Goal: Task Accomplishment & Management: Use online tool/utility

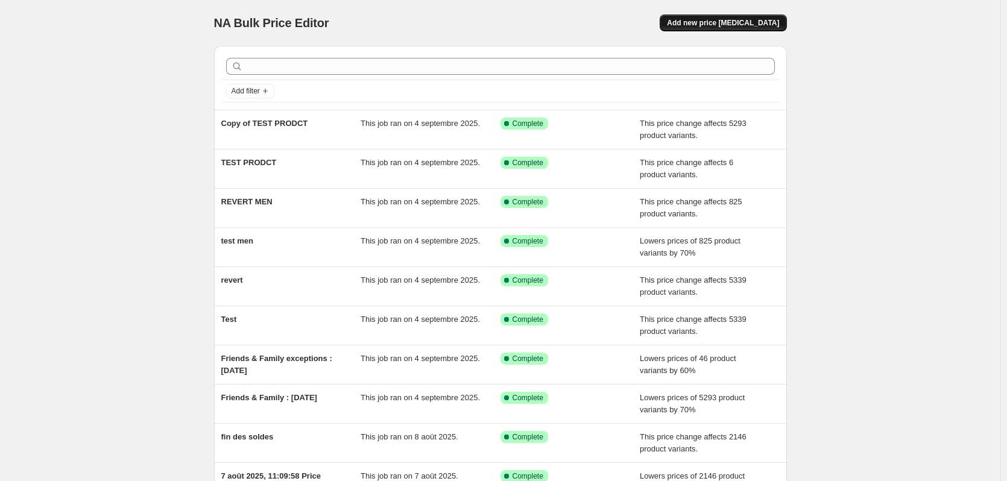
click at [746, 19] on span "Add new price change job" at bounding box center [723, 23] width 112 height 10
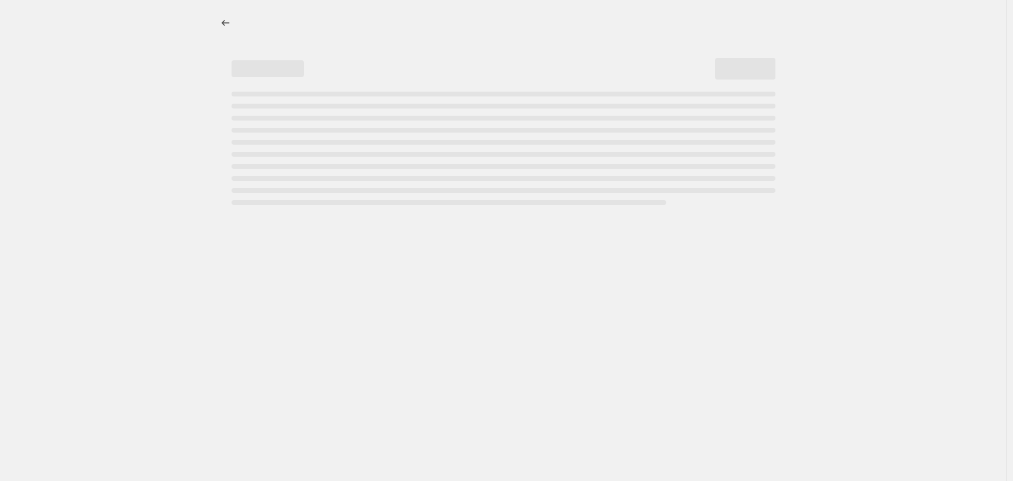
select select "percentage"
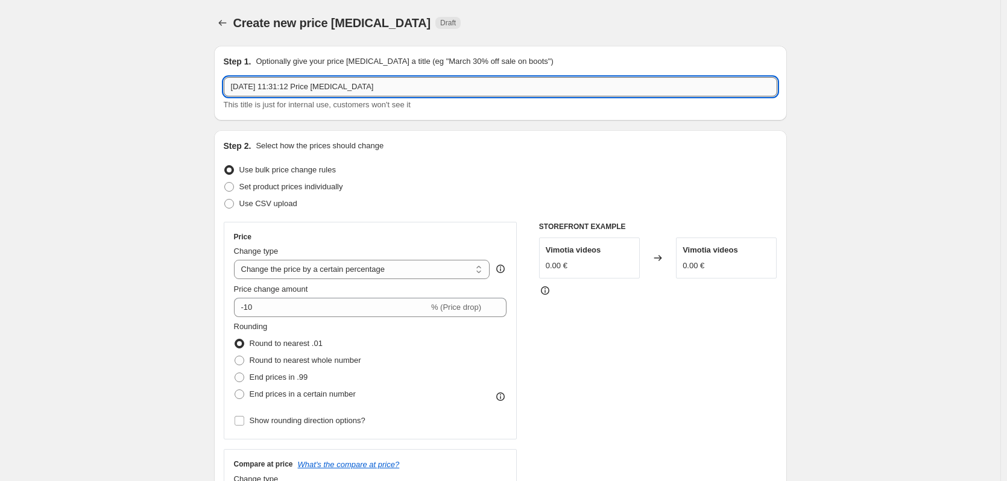
click at [367, 88] on input "18 sept. 2025, 11:31:12 Price change job" at bounding box center [501, 86] width 554 height 19
click at [315, 86] on input "shh" at bounding box center [501, 86] width 554 height 19
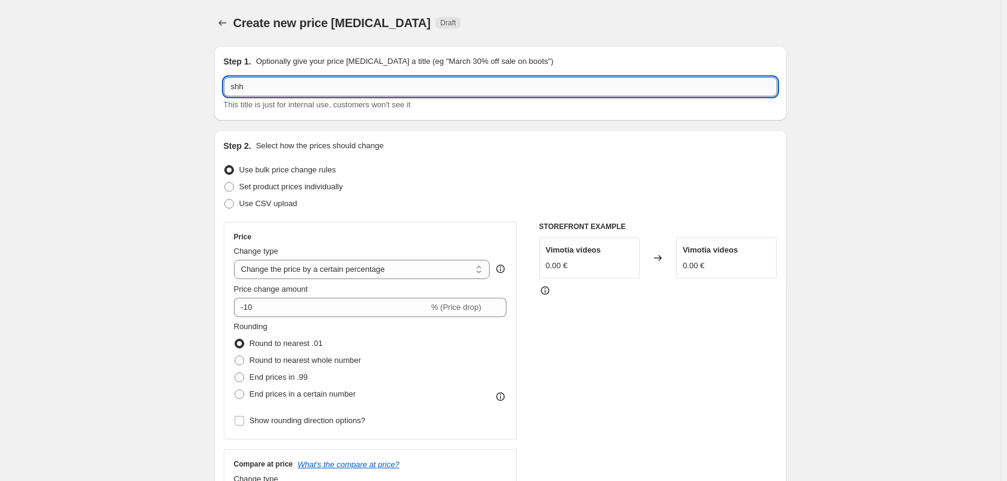
click at [315, 86] on input "shh" at bounding box center [501, 86] width 554 height 19
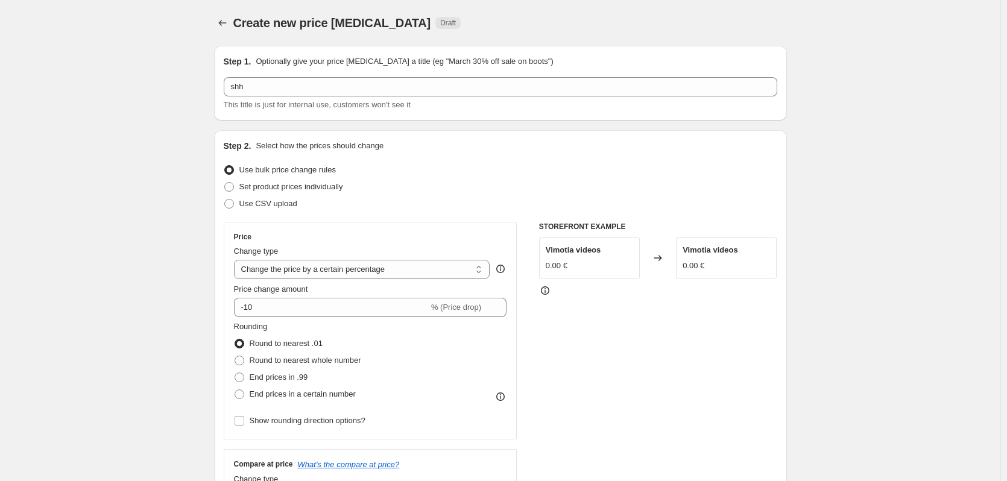
drag, startPoint x: 337, startPoint y: 113, endPoint x: 156, endPoint y: 123, distance: 180.7
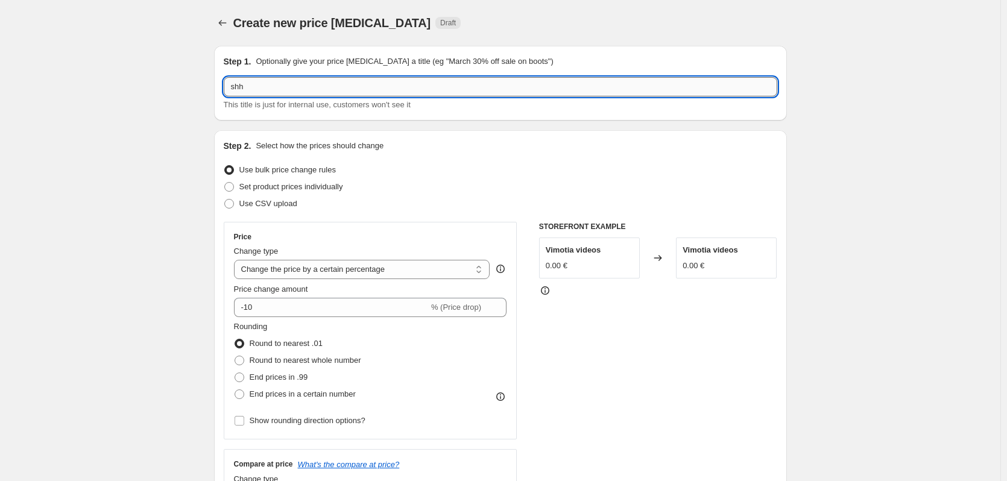
click at [273, 85] on input "shh" at bounding box center [501, 86] width 554 height 19
type input "1 ere demarque"
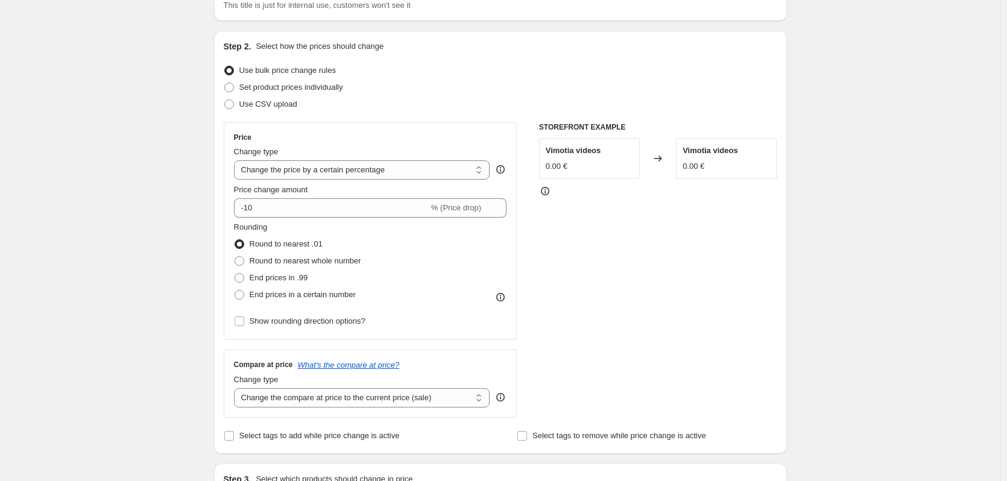
scroll to position [121, 0]
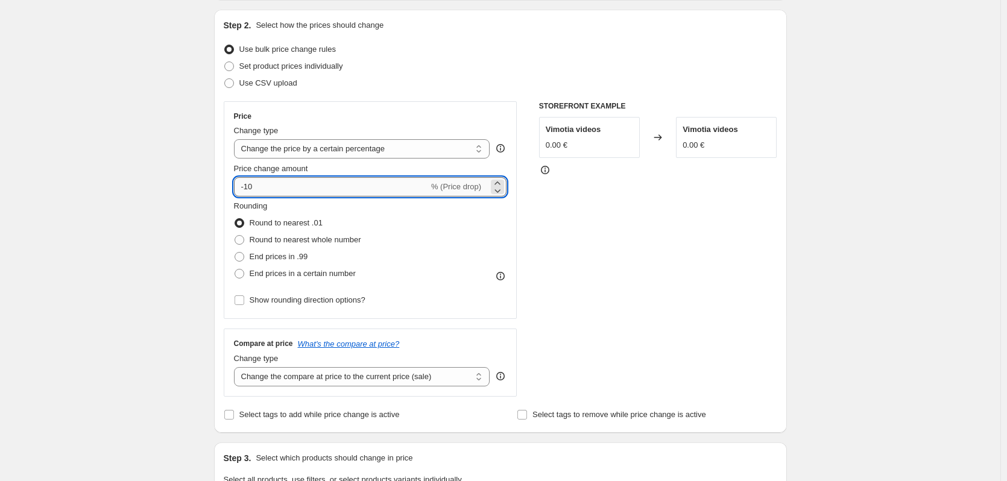
drag, startPoint x: 271, startPoint y: 191, endPoint x: 249, endPoint y: 188, distance: 22.5
click at [249, 188] on input "-10" at bounding box center [331, 186] width 195 height 19
type input "-30"
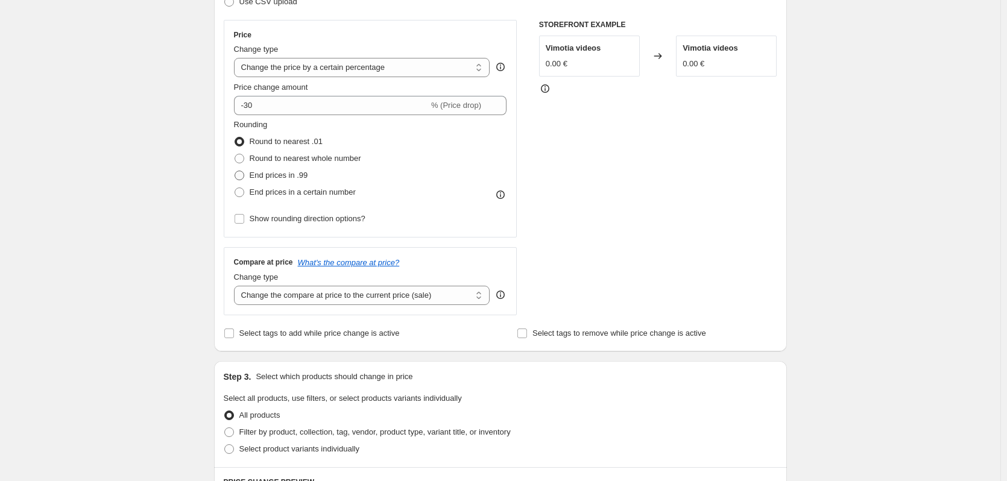
scroll to position [181, 0]
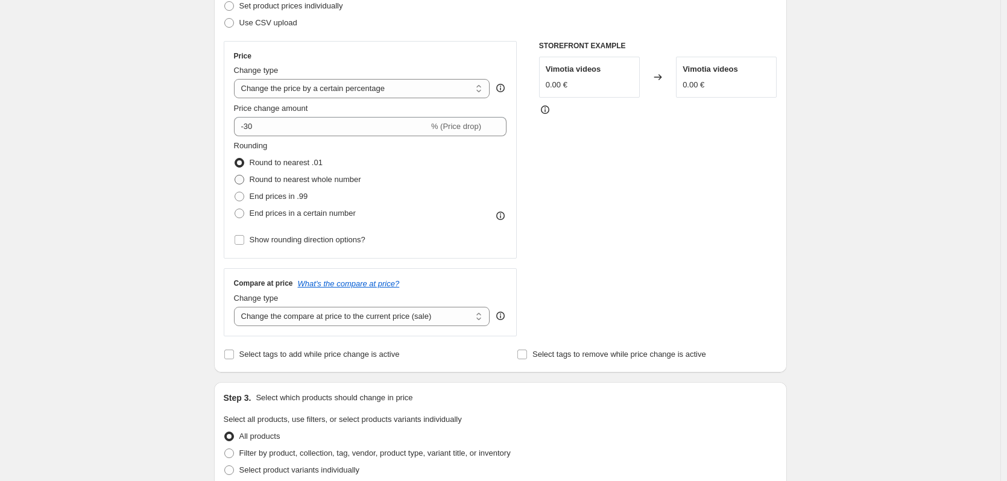
click at [340, 182] on span "Round to nearest whole number" at bounding box center [306, 179] width 112 height 9
click at [235, 176] on input "Round to nearest whole number" at bounding box center [235, 175] width 1 height 1
radio input "true"
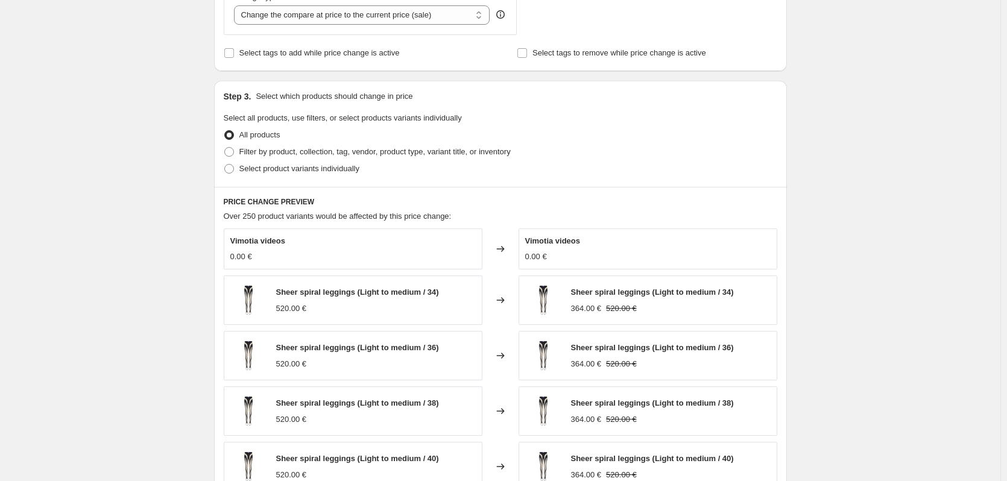
scroll to position [543, 0]
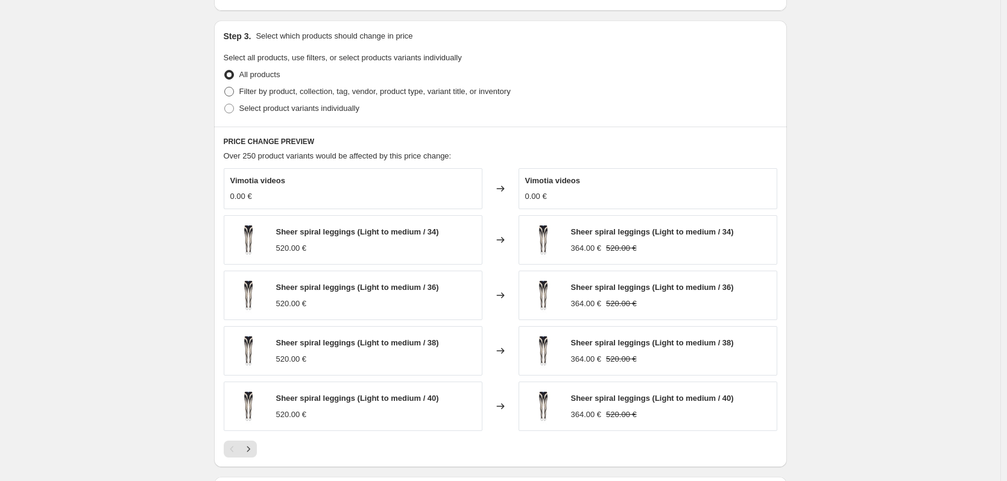
click at [275, 91] on span "Filter by product, collection, tag, vendor, product type, variant title, or inv…" at bounding box center [374, 91] width 271 height 9
click at [225, 87] on input "Filter by product, collection, tag, vendor, product type, variant title, or inv…" at bounding box center [224, 87] width 1 height 1
radio input "true"
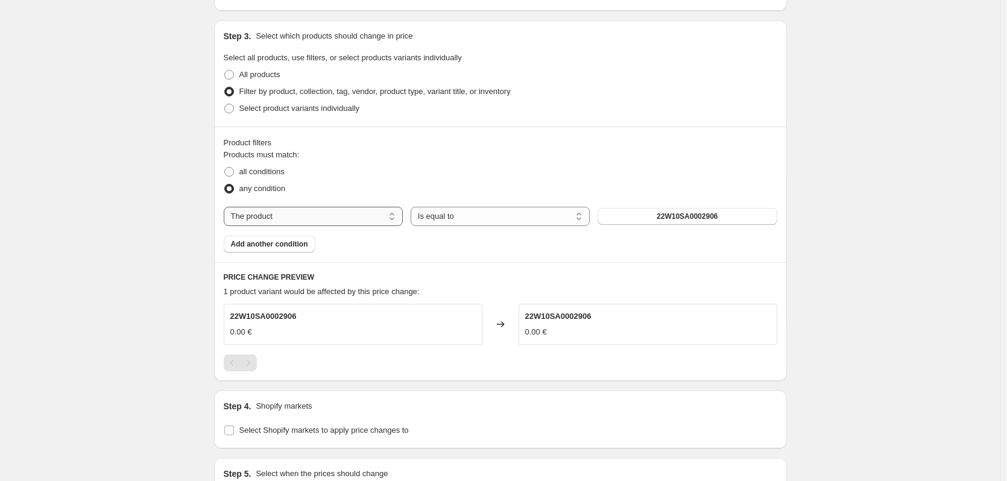
click at [331, 214] on select "The product The product's collection The product's tag The product's vendor The…" at bounding box center [313, 216] width 179 height 19
select select "collection"
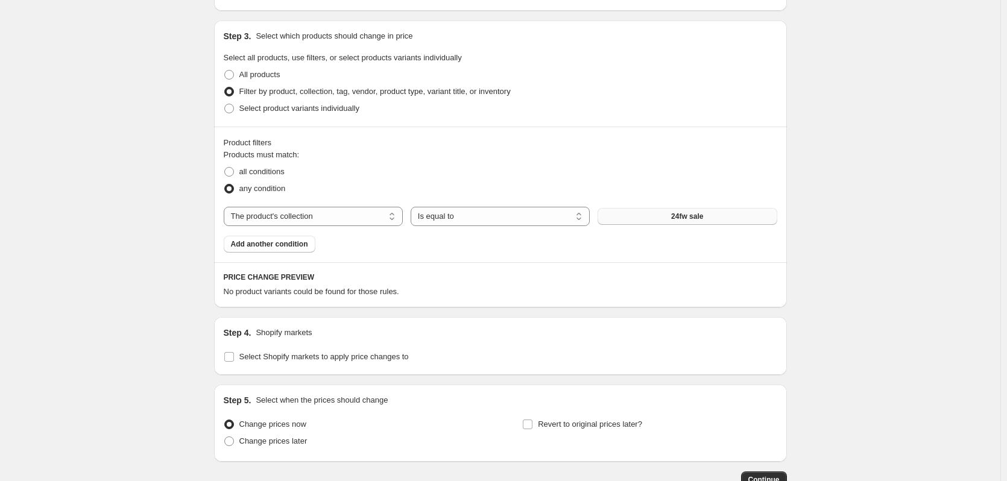
click at [671, 222] on button "24fw sale" at bounding box center [687, 216] width 179 height 17
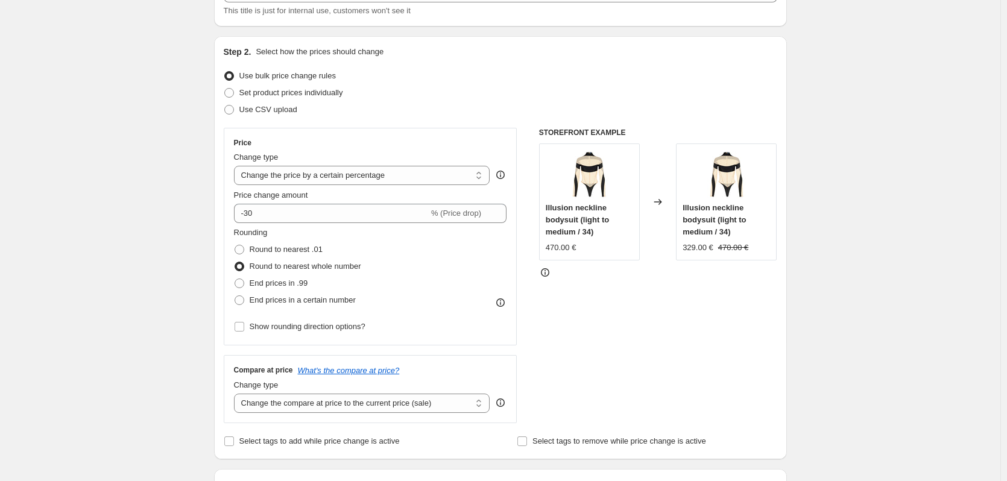
scroll to position [121, 0]
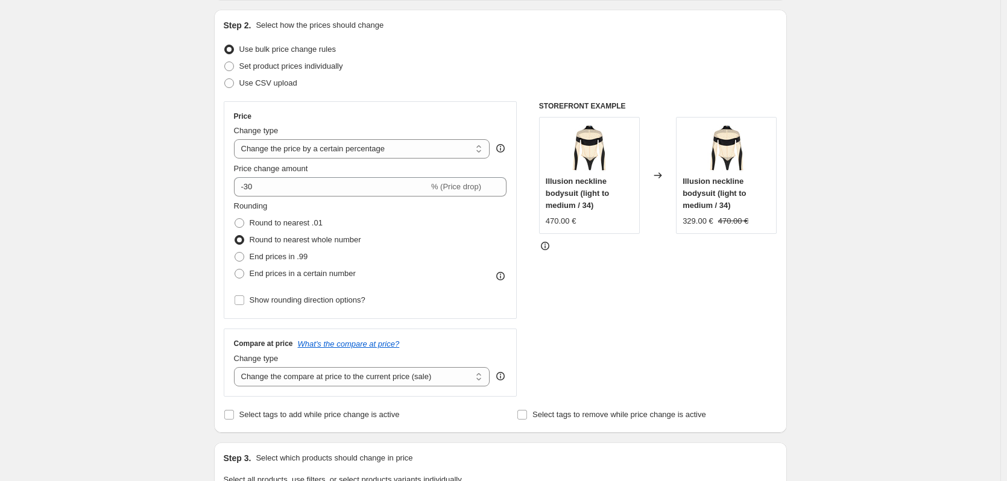
click at [376, 379] on select "Change the compare at price to the current price (sale) Change the compare at p…" at bounding box center [362, 376] width 256 height 19
click at [236, 367] on select "Change the compare at price to the current price (sale) Change the compare at p…" at bounding box center [362, 376] width 256 height 19
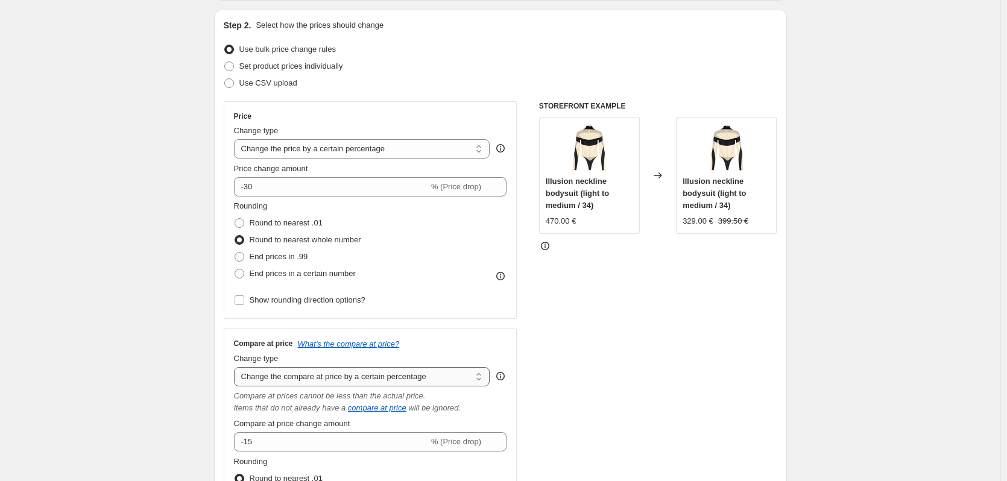
click at [349, 382] on select "Change the compare at price to the current price (sale) Change the compare at p…" at bounding box center [362, 376] width 256 height 19
select select "ep"
click at [236, 367] on select "Change the compare at price to the current price (sale) Change the compare at p…" at bounding box center [362, 376] width 256 height 19
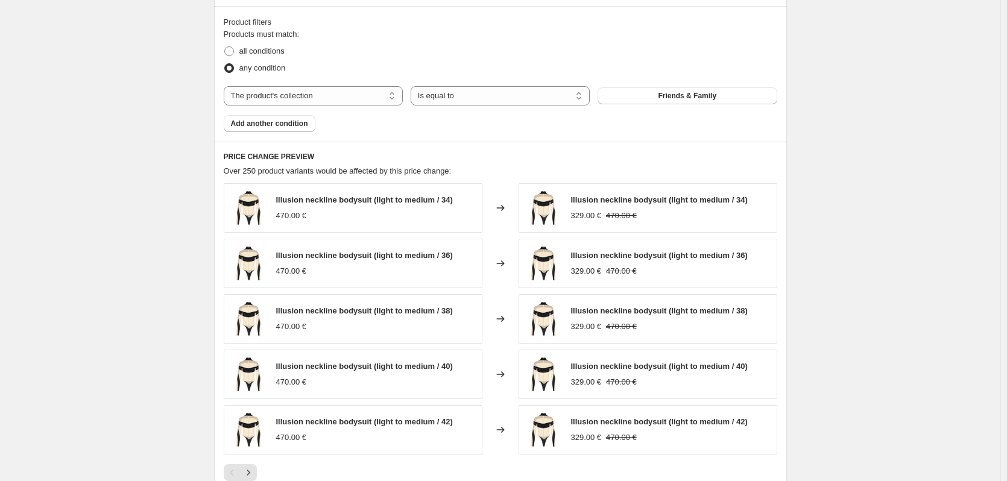
scroll to position [724, 0]
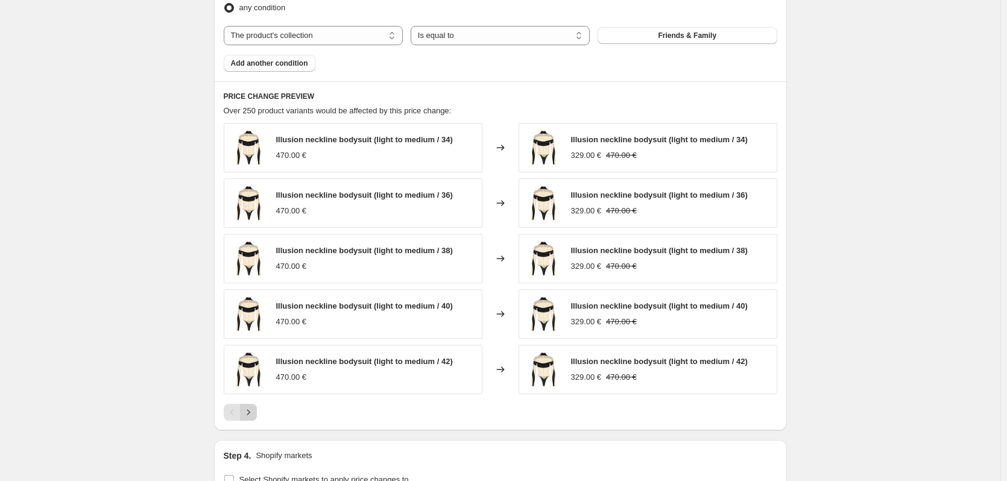
click at [255, 414] on icon "Next" at bounding box center [249, 413] width 12 height 12
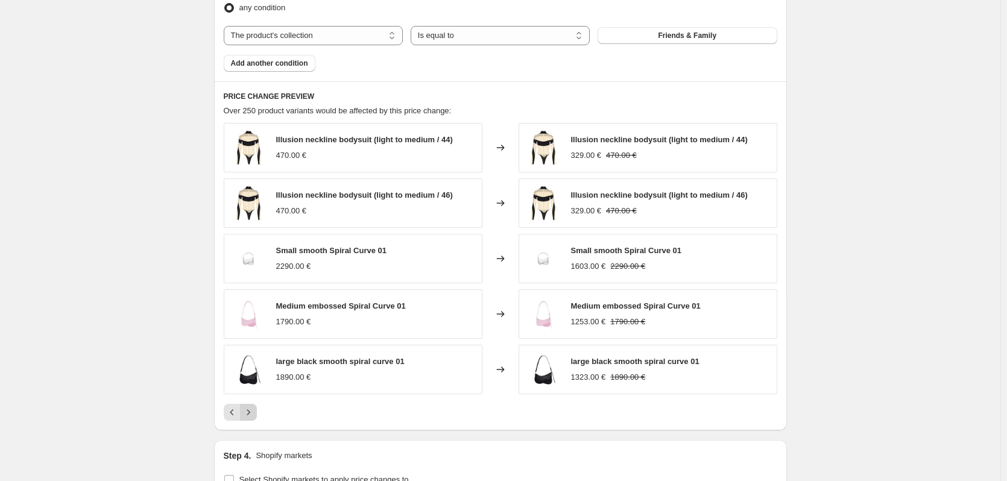
click at [255, 414] on icon "Next" at bounding box center [249, 413] width 12 height 12
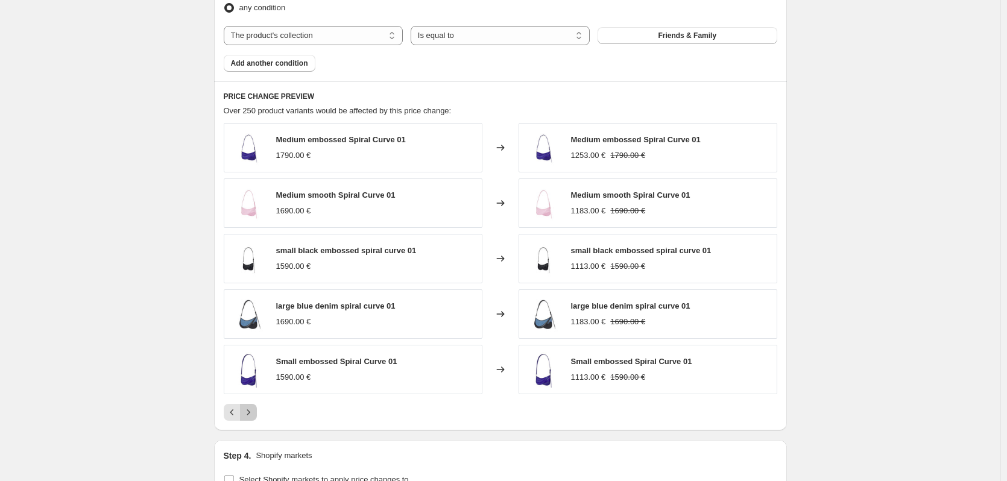
click at [257, 417] on button "Next" at bounding box center [248, 412] width 17 height 17
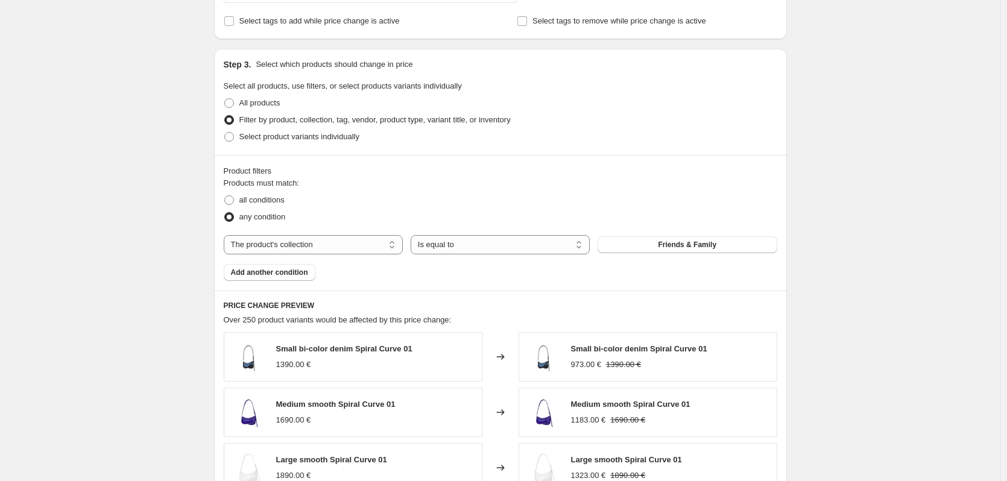
scroll to position [506, 0]
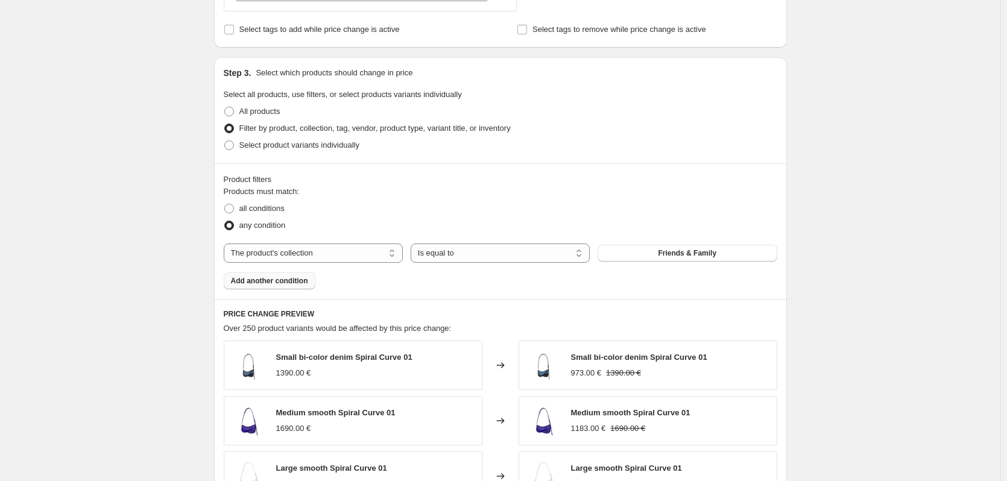
click at [270, 285] on span "Add another condition" at bounding box center [269, 281] width 77 height 10
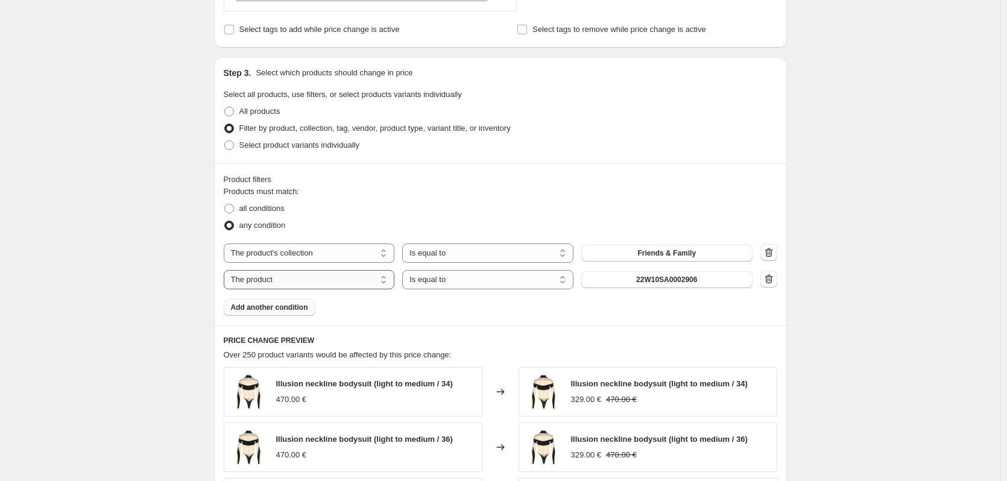
click at [305, 282] on select "The product The product's collection The product's tag The product's vendor The…" at bounding box center [309, 279] width 171 height 19
select select "collection"
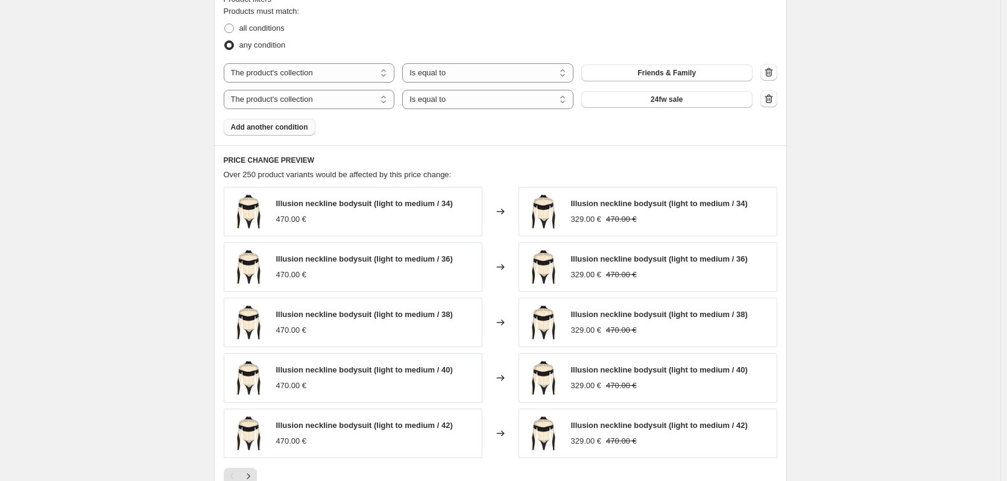
scroll to position [687, 0]
click at [930, 112] on div "Create new price change job. This page is ready Create new price change job Dra…" at bounding box center [500, 31] width 1001 height 1436
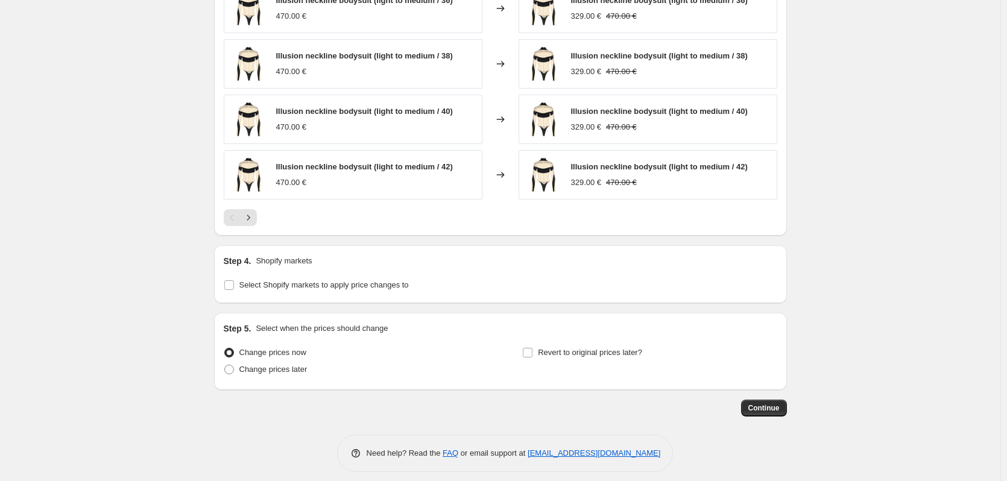
scroll to position [955, 0]
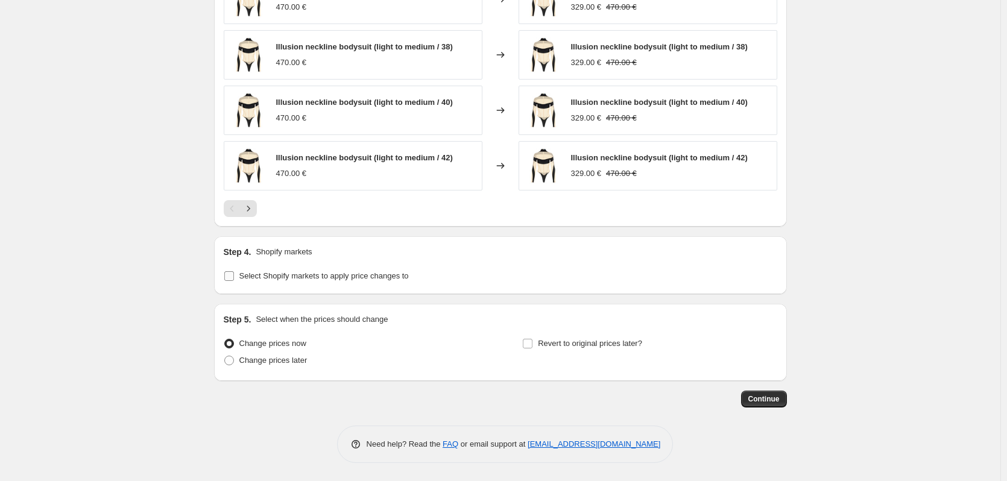
click at [306, 275] on span "Select Shopify markets to apply price changes to" at bounding box center [324, 275] width 170 height 9
click at [234, 275] on input "Select Shopify markets to apply price changes to" at bounding box center [229, 276] width 10 height 10
checkbox input "true"
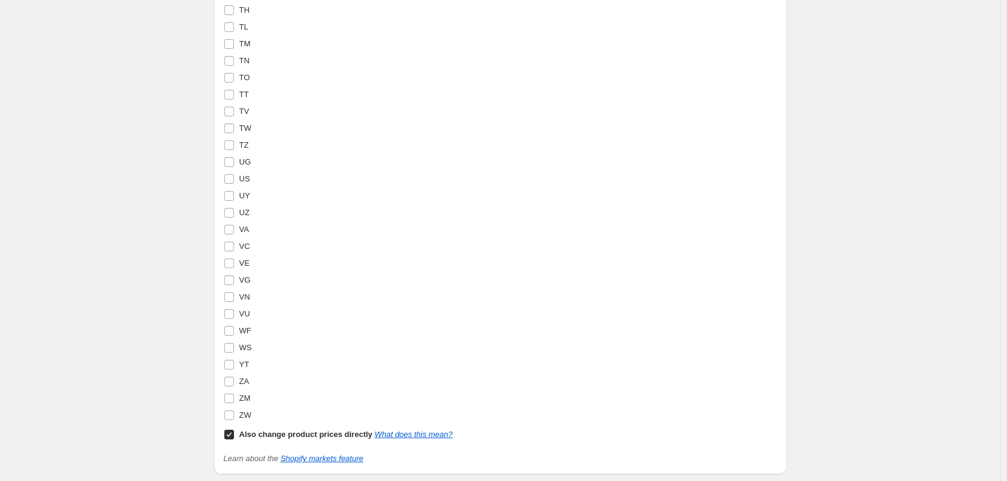
scroll to position [4448, 0]
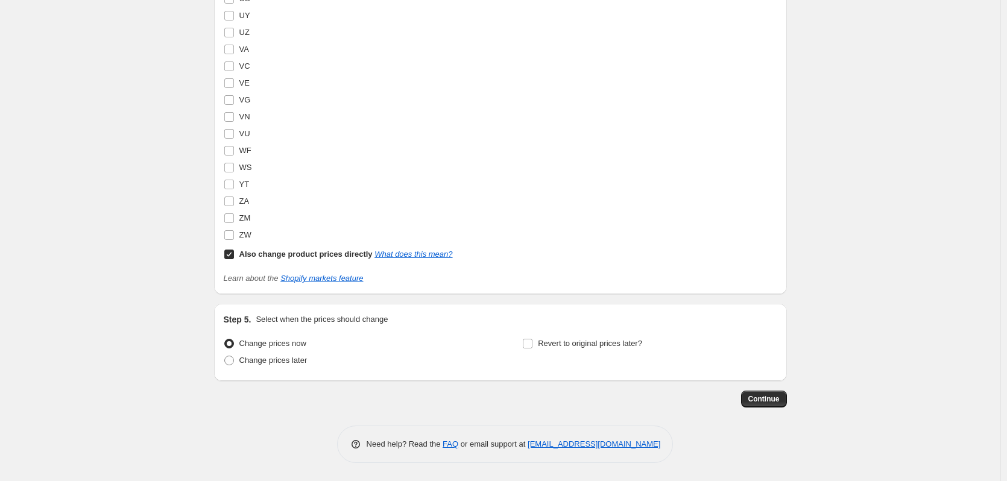
click at [244, 253] on b "Also change product prices directly" at bounding box center [305, 254] width 133 height 9
click at [234, 253] on input "Also change product prices directly What does this mean?" at bounding box center [229, 255] width 10 height 10
checkbox input "false"
click at [293, 360] on span "Change prices later" at bounding box center [273, 360] width 68 height 9
click at [225, 357] on input "Change prices later" at bounding box center [224, 356] width 1 height 1
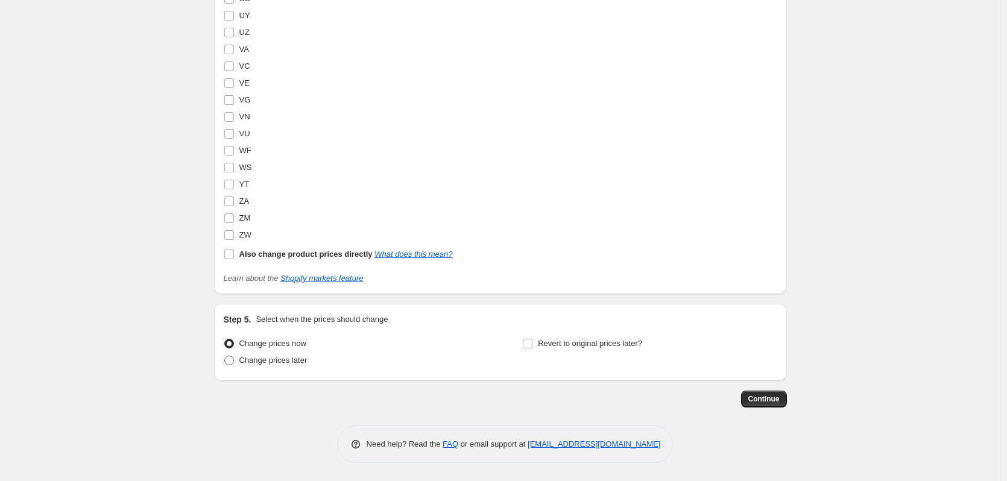
radio input "true"
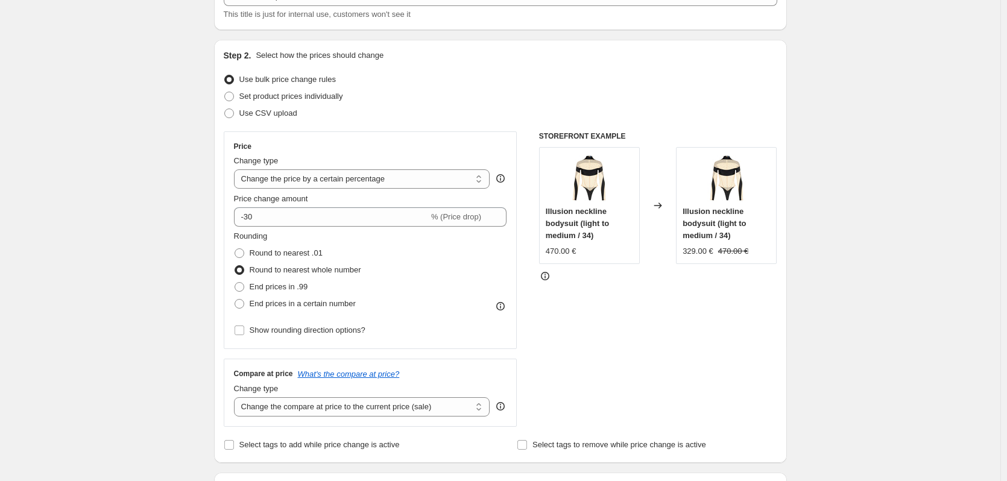
scroll to position [0, 0]
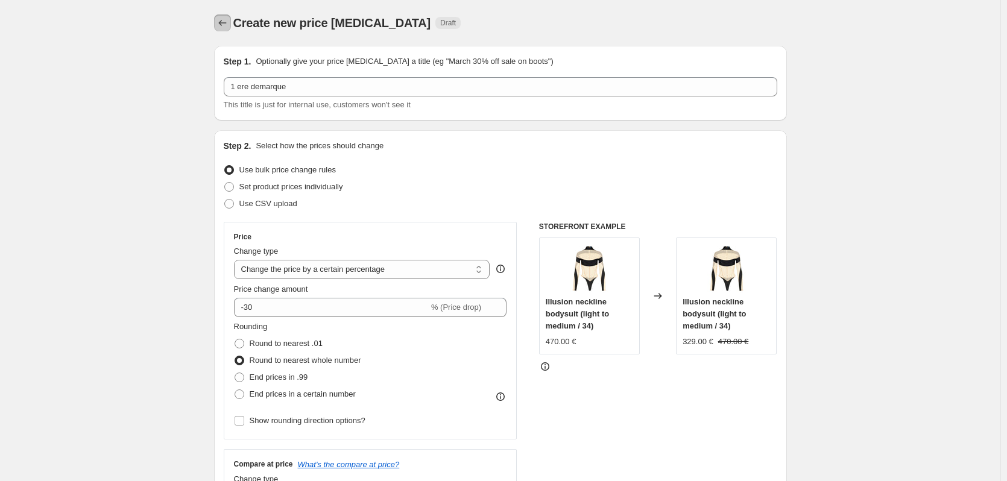
click at [227, 17] on icon "Price change jobs" at bounding box center [223, 23] width 12 height 12
